Goal: Transaction & Acquisition: Obtain resource

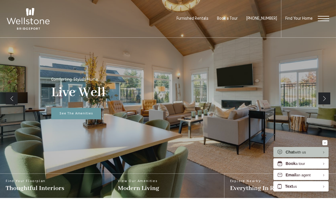
scroll to position [82, 0]
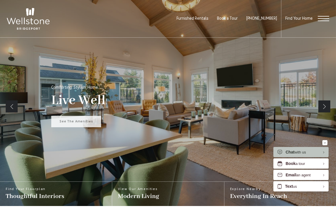
click at [56, 120] on link "See The Amenities" at bounding box center [76, 122] width 50 height 12
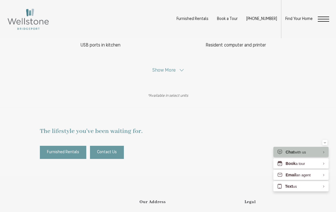
scroll to position [313, 0]
click at [180, 72] on span at bounding box center [182, 70] width 4 height 4
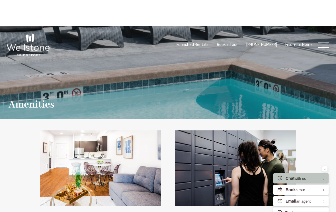
scroll to position [0, 0]
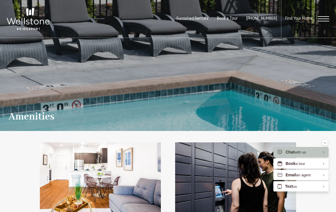
click at [318, 24] on div "Find Your Home" at bounding box center [305, 19] width 48 height 38
click at [317, 21] on div "Find Your Home" at bounding box center [305, 19] width 48 height 38
click at [325, 19] on span "Open Menu" at bounding box center [323, 19] width 11 height 1
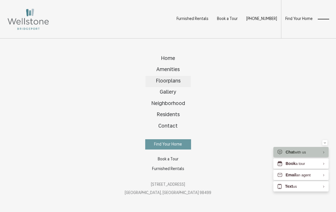
click at [178, 84] on link "Floorplans" at bounding box center [168, 81] width 45 height 11
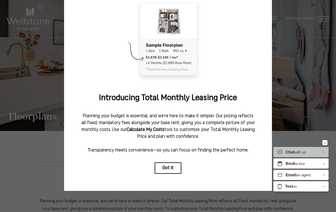
scroll to position [44, 0]
click at [162, 164] on button "Got it" at bounding box center [168, 167] width 27 height 11
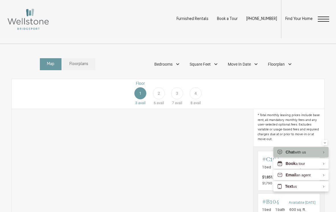
scroll to position [213, 0]
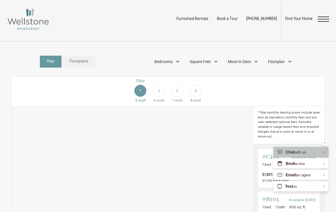
click at [181, 94] on div "3" at bounding box center [177, 91] width 12 height 12
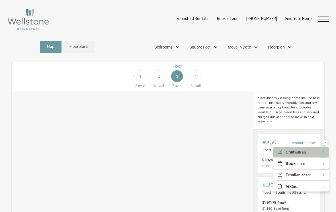
scroll to position [0, 0]
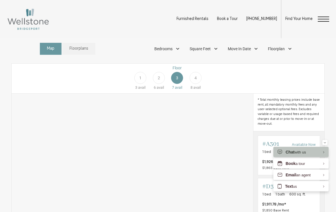
click at [168, 75] on div "Floor 2 6 avail" at bounding box center [159, 77] width 19 height 25
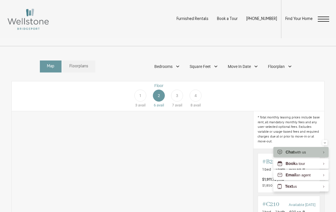
scroll to position [208, 0]
click at [176, 99] on div "3" at bounding box center [177, 96] width 12 height 12
click at [199, 95] on div "4" at bounding box center [196, 95] width 12 height 12
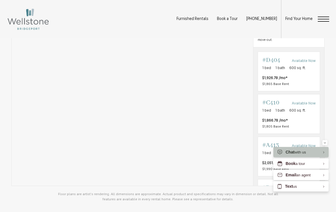
scroll to position [0, 0]
click at [307, 113] on div "Outside price filter range #C410 Available Now 1 bed 1 bath 600 sq. ft. $1,866.…" at bounding box center [288, 114] width 53 height 30
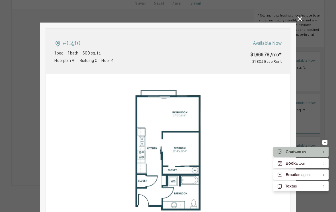
type input "**********"
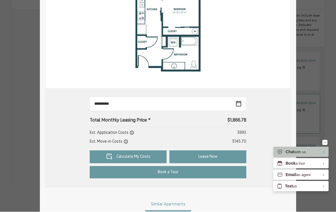
scroll to position [142, 0]
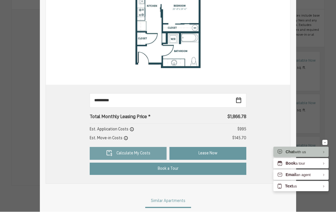
click at [148, 147] on link "Calculate My Costs" at bounding box center [128, 153] width 77 height 13
